Goal: Go to known website: Access a specific website the user already knows

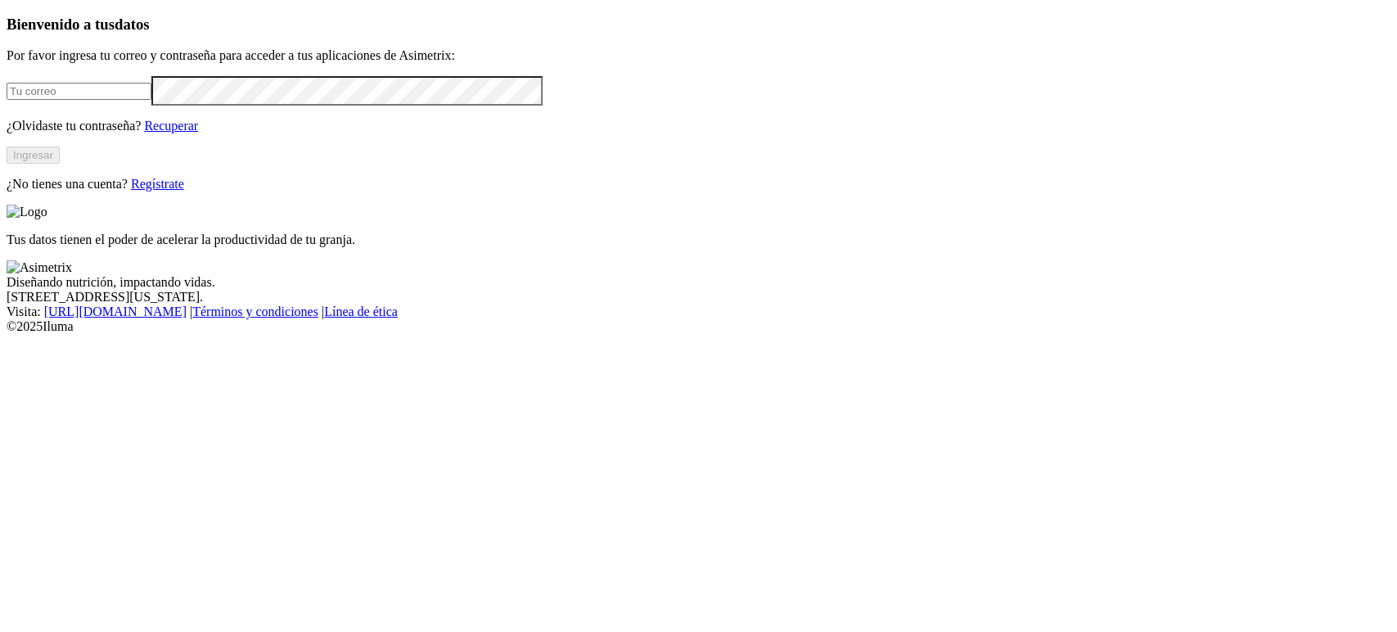
type input "[PERSON_NAME][EMAIL_ADDRESS][DOMAIN_NAME]"
click at [60, 164] on button "Ingresar" at bounding box center [33, 154] width 53 height 17
